Goal: Obtain resource: Obtain resource

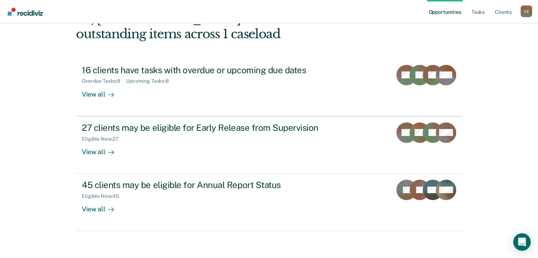
scroll to position [51, 0]
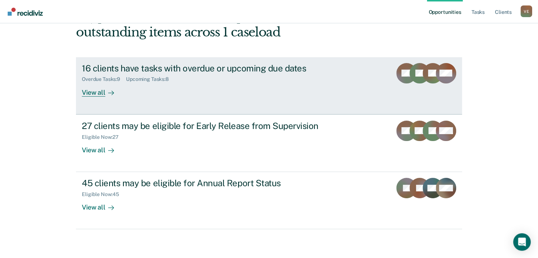
click at [135, 70] on div "16 clients have tasks with overdue or upcoming due dates" at bounding box center [210, 68] width 256 height 11
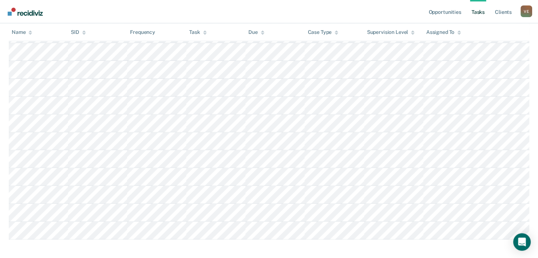
scroll to position [238, 0]
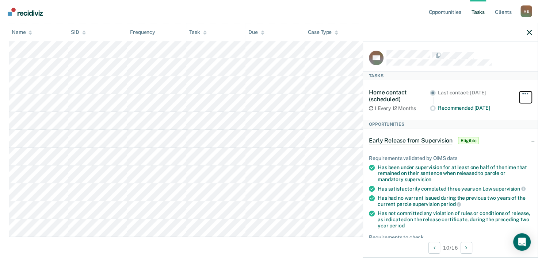
click at [522, 93] on span "button" at bounding box center [522, 93] width 1 height 1
click at [416, 81] on div "Home contact (scheduled) 1 Every 12 Months Last contact: [DATE] Recommended [DA…" at bounding box center [450, 100] width 163 height 40
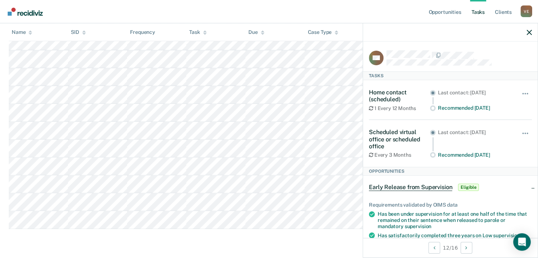
scroll to position [249, 0]
click at [529, 31] on icon "button" at bounding box center [528, 32] width 5 height 5
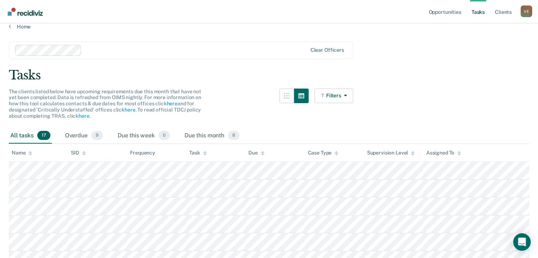
scroll to position [0, 0]
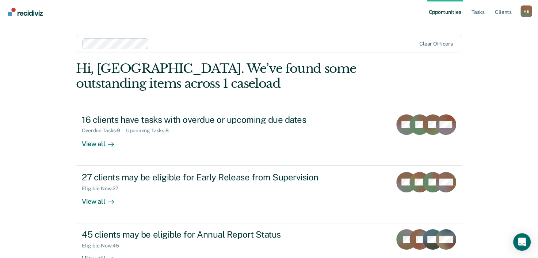
scroll to position [51, 0]
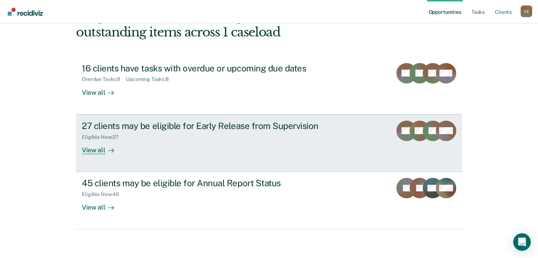
click at [113, 134] on div "Eligible Now : 27" at bounding box center [103, 137] width 43 height 6
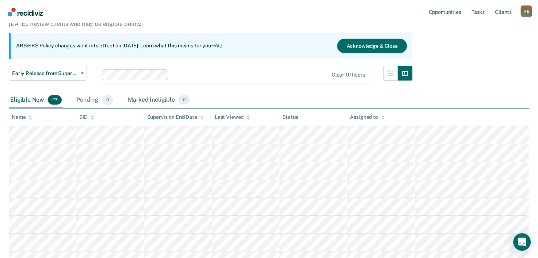
scroll to position [65, 0]
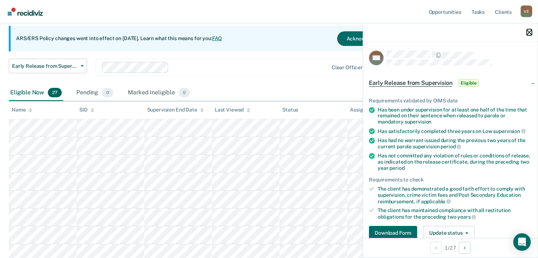
click at [528, 32] on icon "button" at bounding box center [528, 32] width 5 height 5
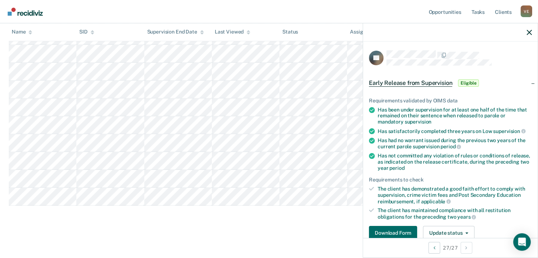
scroll to position [561, 0]
click at [402, 231] on button "Download Form" at bounding box center [393, 233] width 48 height 15
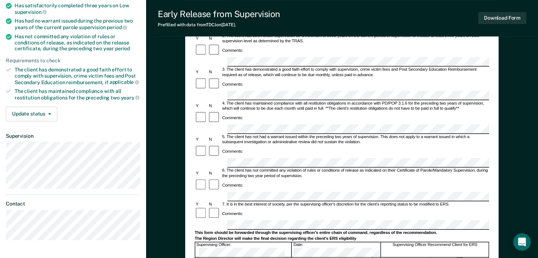
scroll to position [120, 0]
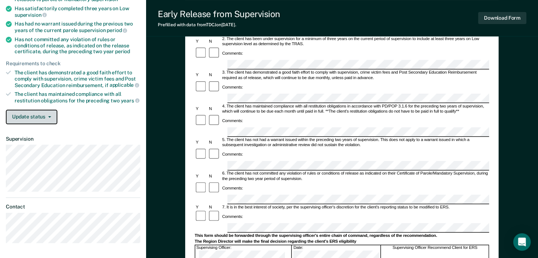
click at [47, 113] on button "Update status" at bounding box center [31, 117] width 51 height 15
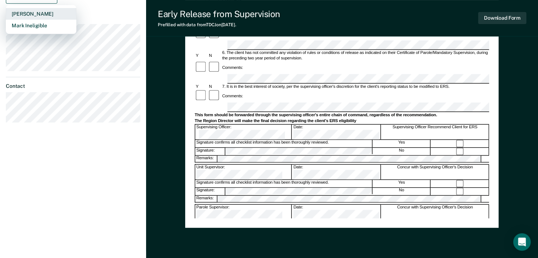
scroll to position [267, 0]
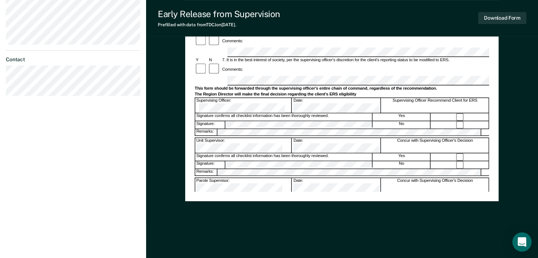
click at [518, 246] on div "Open Intercom Messenger" at bounding box center [521, 242] width 19 height 19
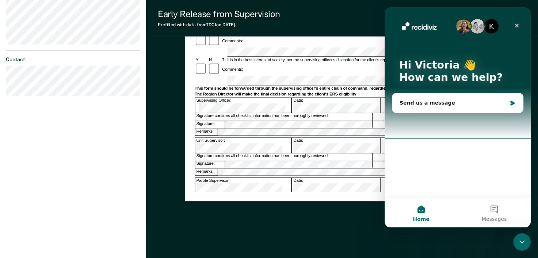
scroll to position [0, 0]
click at [516, 24] on icon "Close" at bounding box center [516, 26] width 6 height 6
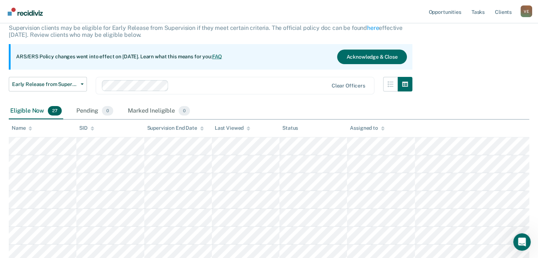
scroll to position [47, 0]
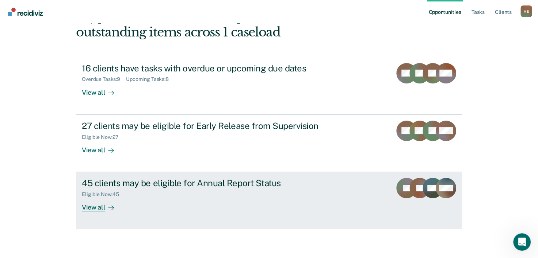
click at [131, 185] on div "45 clients may be eligible for Annual Report Status" at bounding box center [210, 183] width 256 height 11
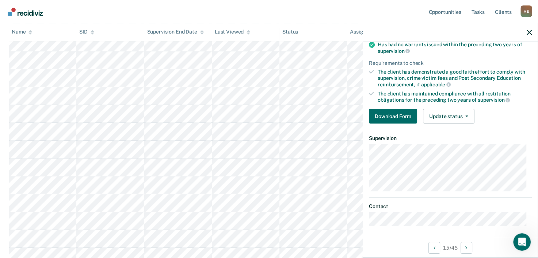
scroll to position [403, 0]
